Goal: Information Seeking & Learning: Learn about a topic

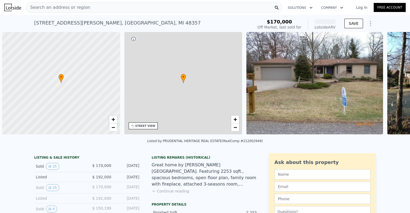
scroll to position [0, 2]
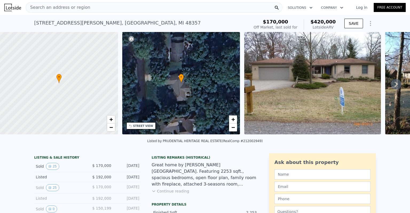
click at [392, 84] on icon at bounding box center [396, 84] width 11 height 11
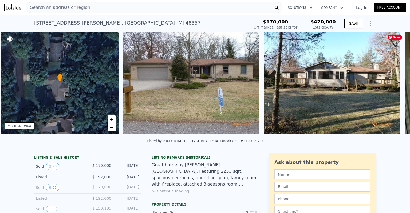
scroll to position [0, 124]
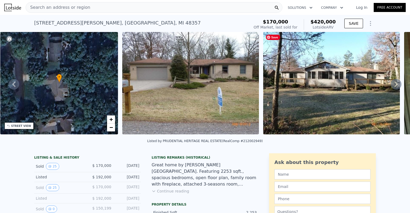
click at [394, 86] on icon at bounding box center [395, 84] width 3 height 5
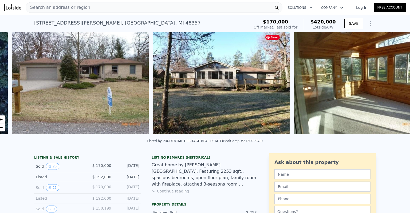
scroll to position [0, 244]
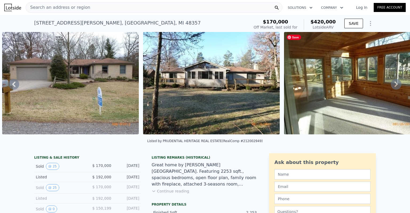
click at [393, 86] on div "• + − • + − STREET VIEW Loading... SATELLITE VIEW" at bounding box center [205, 84] width 410 height 104
click at [391, 86] on icon at bounding box center [396, 84] width 11 height 11
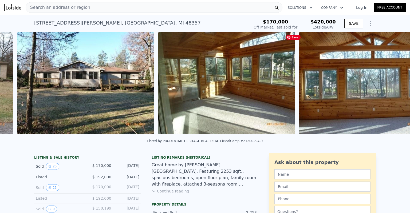
scroll to position [0, 385]
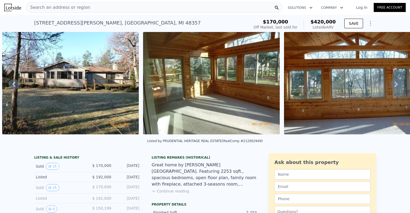
click at [391, 86] on icon at bounding box center [396, 84] width 11 height 11
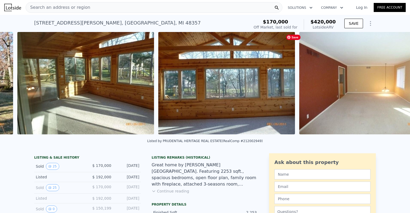
scroll to position [0, 526]
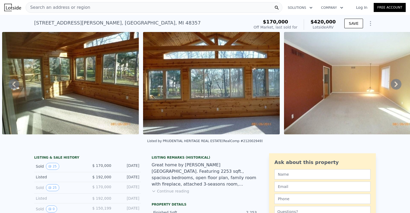
click at [391, 85] on icon at bounding box center [396, 84] width 11 height 11
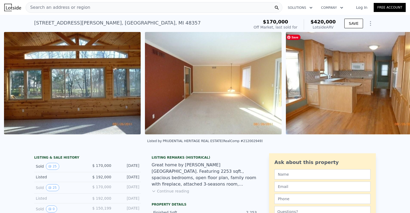
scroll to position [0, 667]
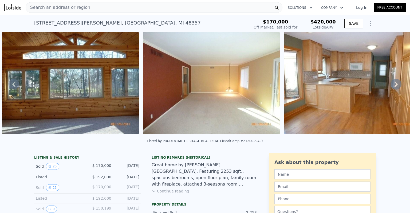
click at [392, 82] on icon at bounding box center [396, 84] width 11 height 11
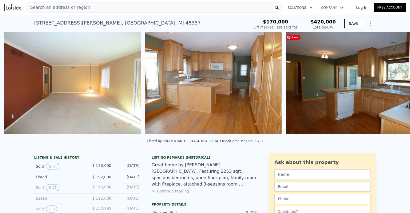
scroll to position [0, 808]
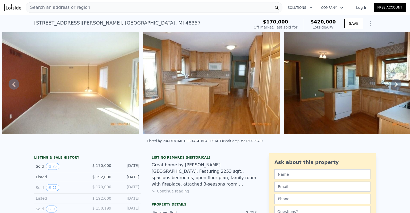
click at [392, 82] on icon at bounding box center [396, 84] width 11 height 11
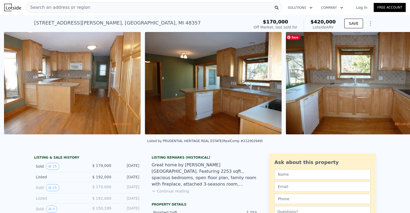
scroll to position [0, 948]
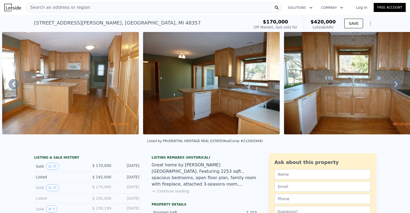
click at [392, 82] on icon at bounding box center [396, 84] width 11 height 11
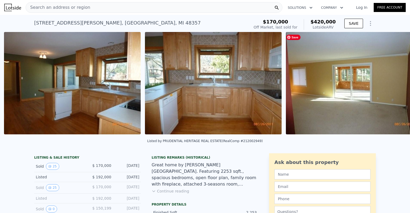
scroll to position [0, 1089]
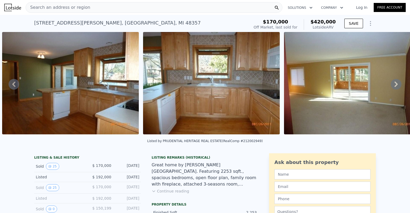
click at [392, 82] on icon at bounding box center [396, 84] width 11 height 11
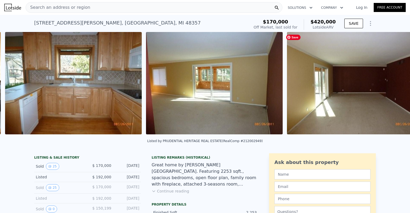
scroll to position [0, 1230]
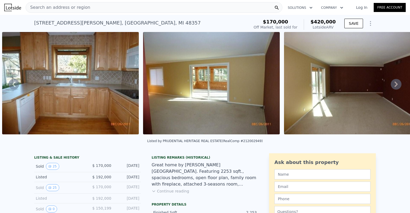
click at [392, 82] on icon at bounding box center [396, 84] width 11 height 11
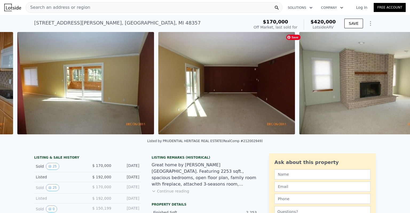
scroll to position [0, 1371]
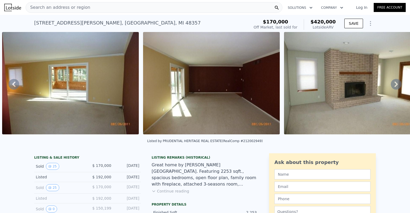
click at [392, 82] on icon at bounding box center [396, 84] width 11 height 11
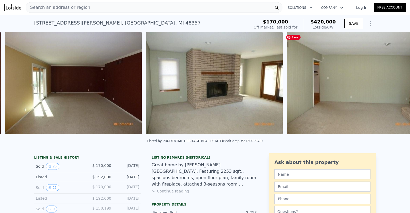
scroll to position [0, 1512]
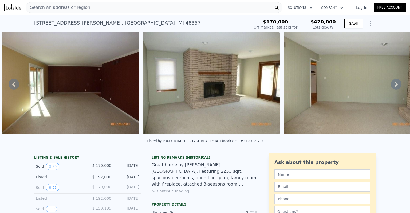
click at [392, 82] on icon at bounding box center [396, 84] width 11 height 11
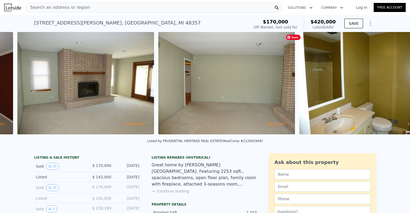
scroll to position [0, 1653]
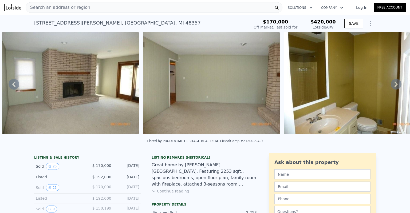
click at [391, 86] on icon at bounding box center [396, 84] width 11 height 11
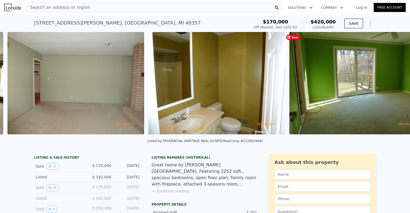
scroll to position [0, 1794]
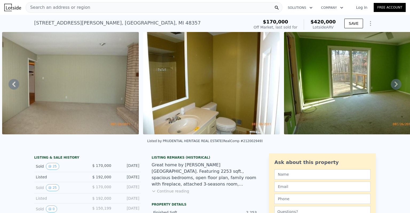
click at [391, 86] on icon at bounding box center [396, 84] width 11 height 11
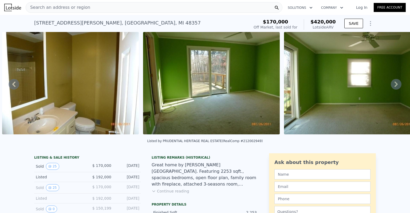
click at [391, 86] on icon at bounding box center [396, 84] width 11 height 11
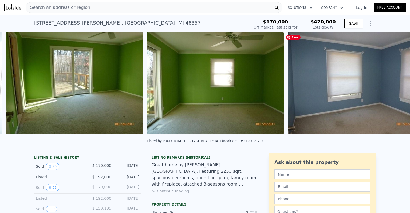
scroll to position [0, 2075]
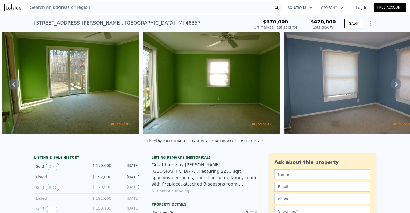
click at [391, 86] on icon at bounding box center [396, 84] width 11 height 11
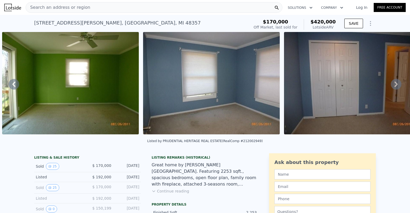
click at [391, 86] on icon at bounding box center [396, 84] width 11 height 11
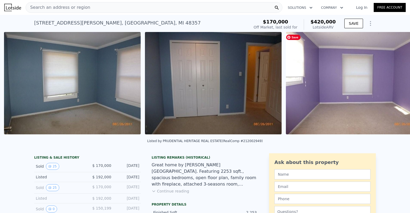
scroll to position [0, 2357]
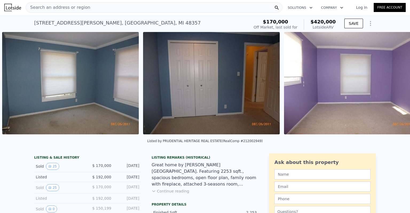
click at [387, 86] on div "• + − • + − STREET VIEW Loading... SATELLITE VIEW" at bounding box center [205, 84] width 410 height 104
click at [391, 86] on icon at bounding box center [396, 84] width 11 height 11
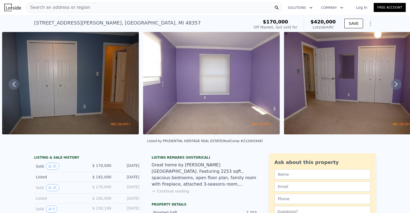
click at [391, 86] on icon at bounding box center [396, 84] width 11 height 11
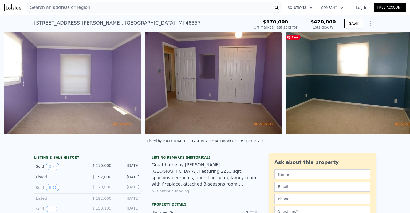
scroll to position [0, 2639]
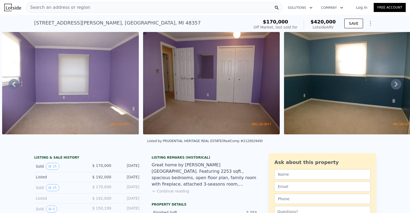
click at [387, 86] on div "• + − • + − STREET VIEW Loading... SATELLITE VIEW" at bounding box center [205, 84] width 410 height 104
click at [391, 86] on icon at bounding box center [396, 84] width 11 height 11
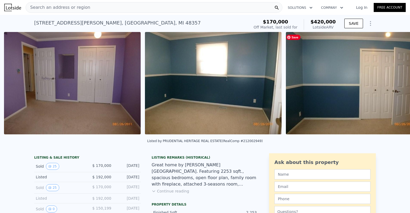
scroll to position [0, 2780]
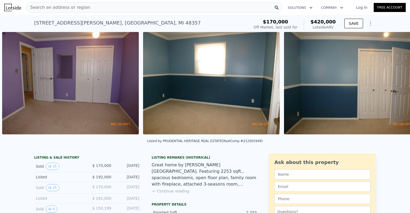
click at [387, 86] on div "• + − • + − STREET VIEW Loading... SATELLITE VIEW" at bounding box center [205, 84] width 410 height 104
click at [394, 86] on icon at bounding box center [395, 84] width 3 height 5
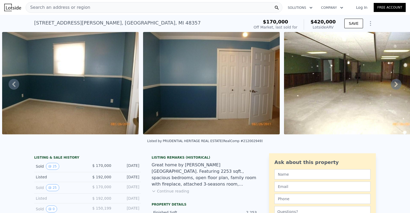
click at [394, 86] on icon at bounding box center [395, 84] width 3 height 5
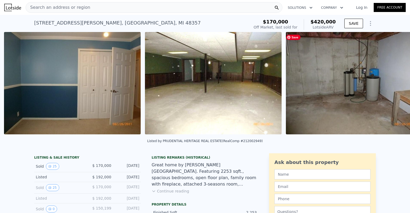
scroll to position [0, 3061]
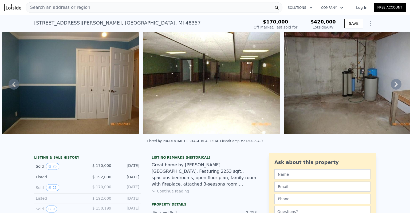
click at [394, 86] on icon at bounding box center [395, 84] width 3 height 5
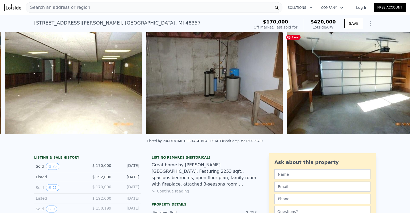
scroll to position [0, 3202]
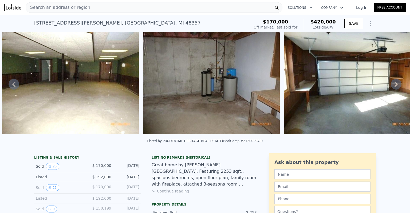
click at [394, 86] on icon at bounding box center [395, 84] width 3 height 5
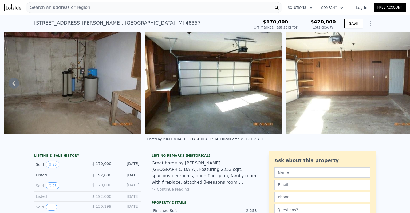
scroll to position [0, 3343]
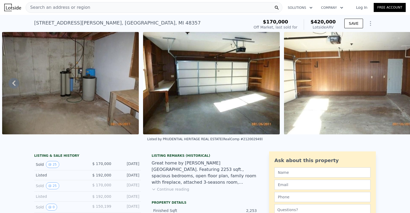
click at [392, 86] on img at bounding box center [352, 83] width 137 height 102
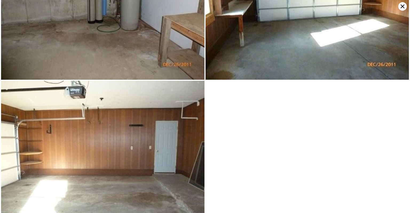
scroll to position [1762, 0]
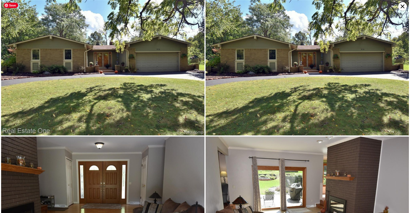
scroll to position [947, 0]
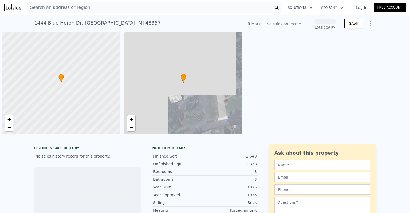
scroll to position [0, 2]
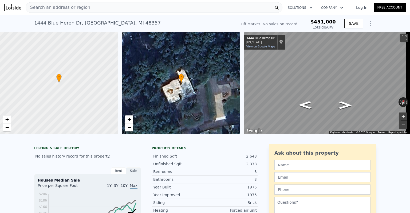
click at [399, 117] on button "Zoom in" at bounding box center [403, 117] width 8 height 8
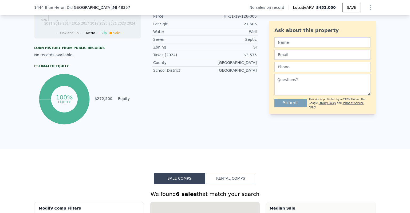
scroll to position [238, 0]
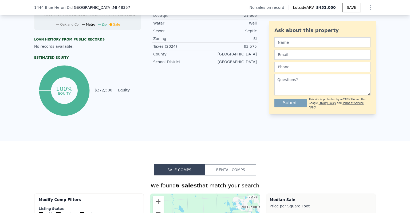
click at [225, 173] on button "Rental Comps" at bounding box center [230, 169] width 51 height 11
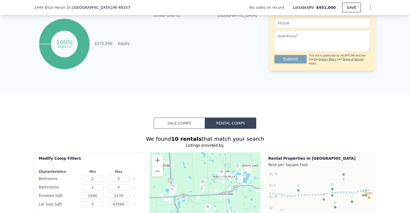
scroll to position [265, 0]
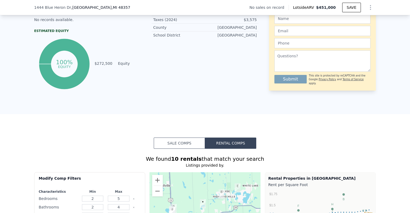
click at [185, 146] on button "Sale Comps" at bounding box center [179, 143] width 51 height 11
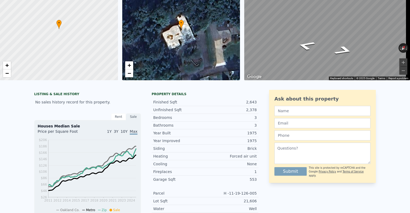
scroll to position [0, 0]
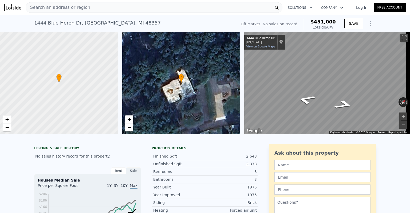
click at [95, 9] on div "Search an address or region" at bounding box center [154, 7] width 257 height 11
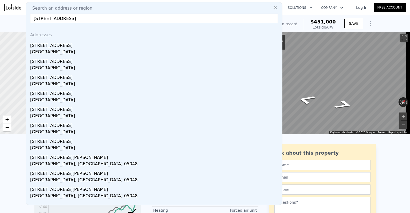
type input "3822 hartland hill"
click at [43, 45] on div "3822 Hartland Hills Dr" at bounding box center [155, 44] width 250 height 9
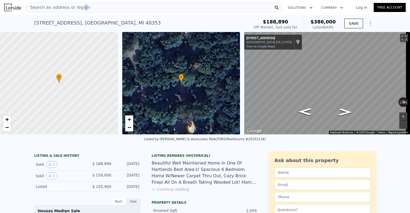
click at [79, 10] on span "Search an address or region" at bounding box center [58, 7] width 64 height 6
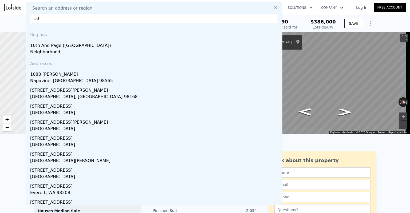
type input "1"
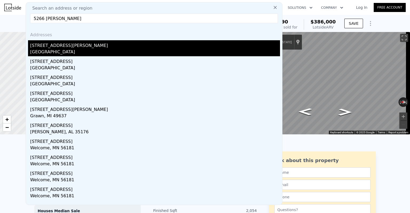
type input "5266 Van Amber"
click at [47, 51] on div "Livingston County, MI 48114" at bounding box center [155, 52] width 250 height 7
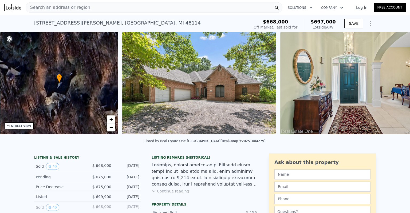
scroll to position [0, 244]
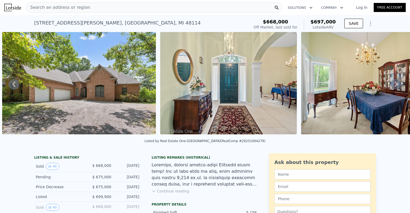
click at [394, 87] on icon at bounding box center [395, 84] width 3 height 5
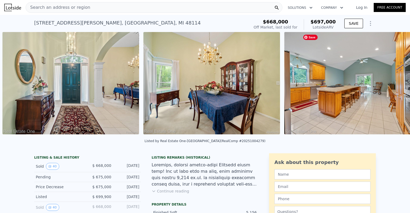
click at [391, 87] on img at bounding box center [352, 83] width 137 height 102
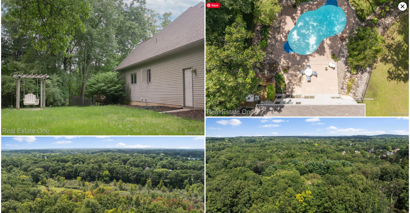
scroll to position [2813, 0]
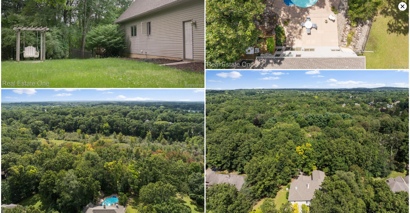
type input "2"
type input "4"
type input "1.5"
type input "3"
type input "1500"
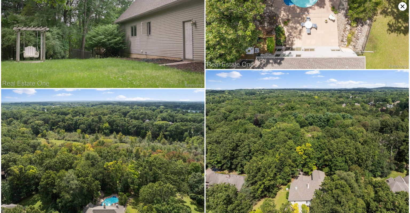
type input "2732"
type input "9147.6"
type input "17424"
type input "$ 386,000"
type input "4"
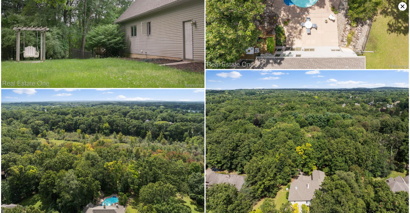
type input "$ 202,661"
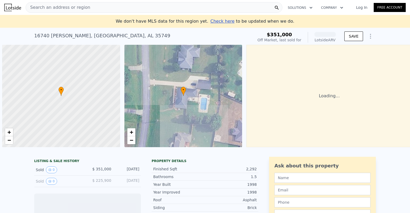
scroll to position [0, 2]
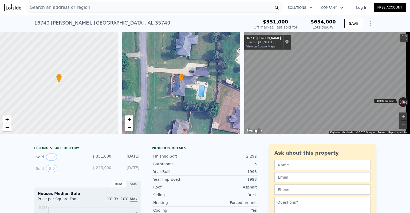
click at [398, 98] on div "← Move left → Move right ↑ Move up ↓ Move down + Zoom in - Zoom out 16731 Salli…" at bounding box center [327, 83] width 166 height 102
click at [83, 6] on div "Search an address or region" at bounding box center [154, 7] width 257 height 11
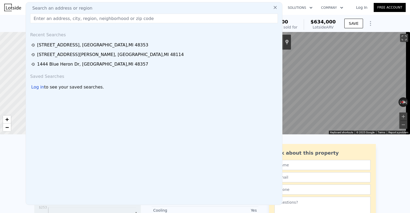
click at [308, 17] on div "$351,000 Off Market, last sold for $634,000 Lotside ARV" at bounding box center [294, 24] width 86 height 15
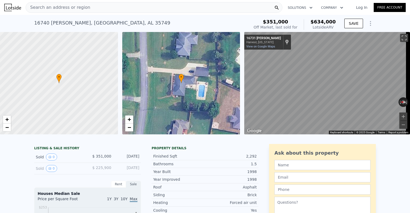
click at [88, 7] on div "Search an address or region" at bounding box center [154, 7] width 257 height 11
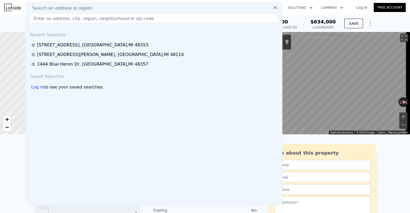
type input "p"
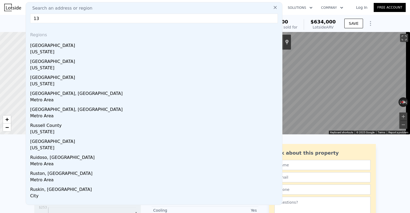
type input "1"
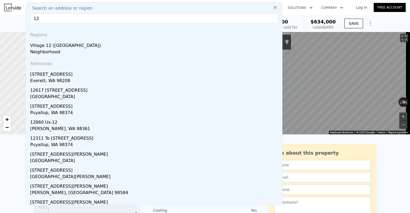
type input "1"
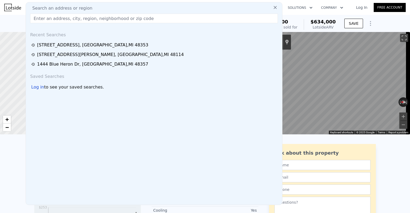
type input "p"
type input "0"
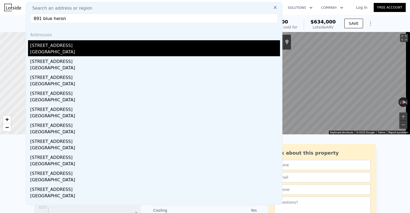
type input "891 blue heron"
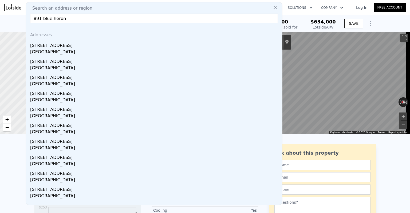
drag, startPoint x: 66, startPoint y: 46, endPoint x: 77, endPoint y: 45, distance: 10.8
click at [66, 47] on div "891 Blue Heron Dr" at bounding box center [155, 44] width 250 height 9
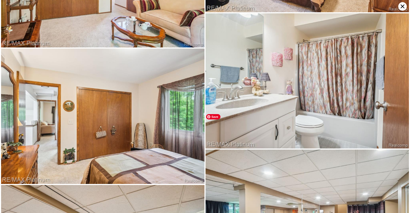
scroll to position [1216, 0]
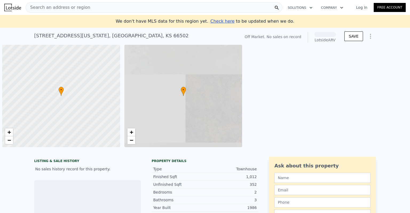
scroll to position [0, 2]
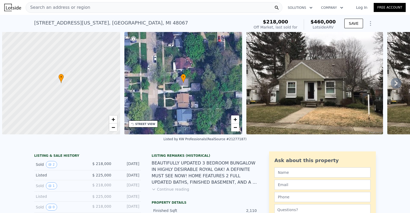
scroll to position [0, 120]
